Goal: Information Seeking & Learning: Learn about a topic

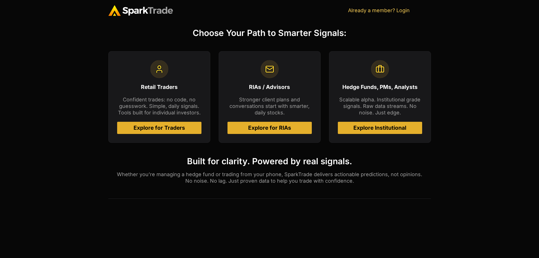
scroll to position [255, 0]
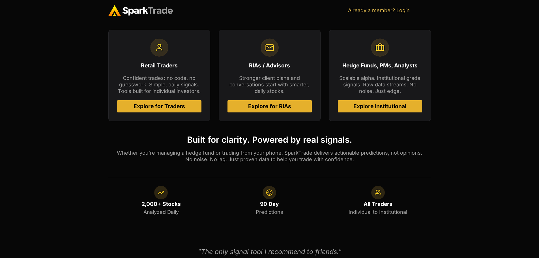
click at [159, 105] on span "Explore for Traders" at bounding box center [160, 106] width 52 height 5
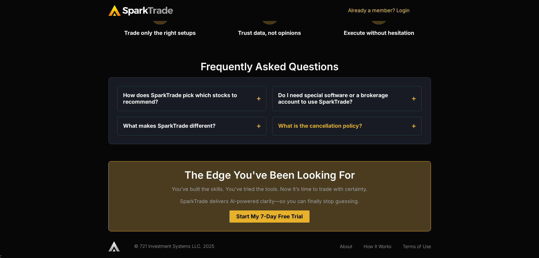
scroll to position [686, 0]
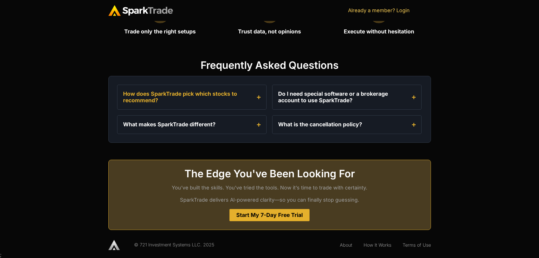
click at [258, 98] on icon "Accordion. Open links with Enter or Space, close with Escape, and navigate with…" at bounding box center [259, 97] width 4 height 4
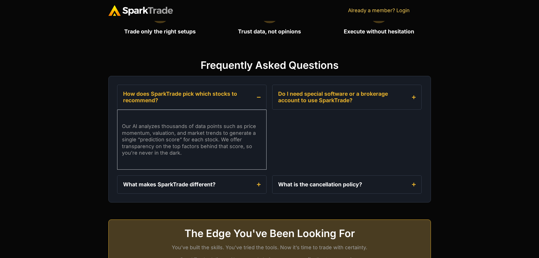
click at [410, 97] on summary "Do I need special software or a brokerage account to use SparkTrade?" at bounding box center [346, 97] width 149 height 25
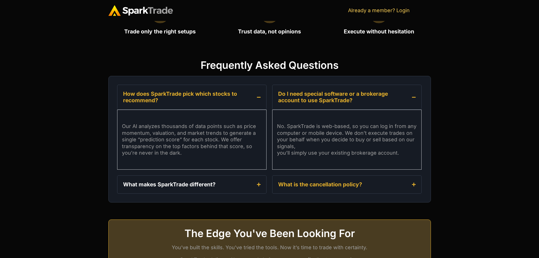
click at [415, 185] on icon "Accordion. Open links with Enter or Space, close with Escape, and navigate with…" at bounding box center [414, 184] width 4 height 4
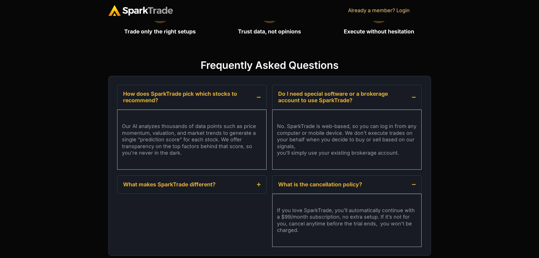
click at [258, 185] on icon "Accordion. Open links with Enter or Space, close with Escape, and navigate with…" at bounding box center [259, 184] width 4 height 4
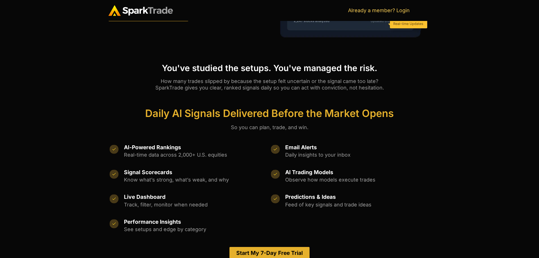
scroll to position [170, 0]
